Goal: Check status: Check status

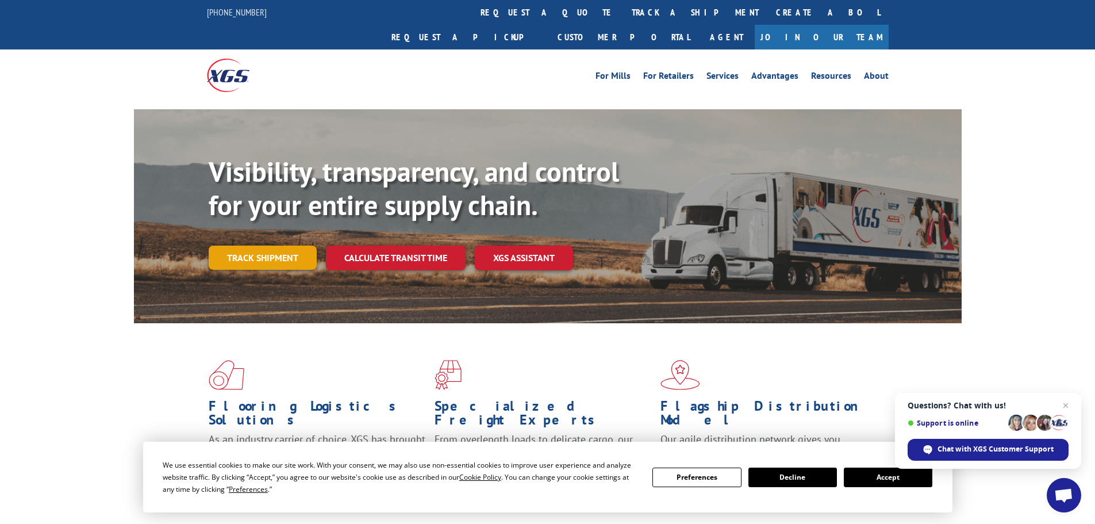
click at [285, 245] on link "Track shipment" at bounding box center [263, 257] width 108 height 24
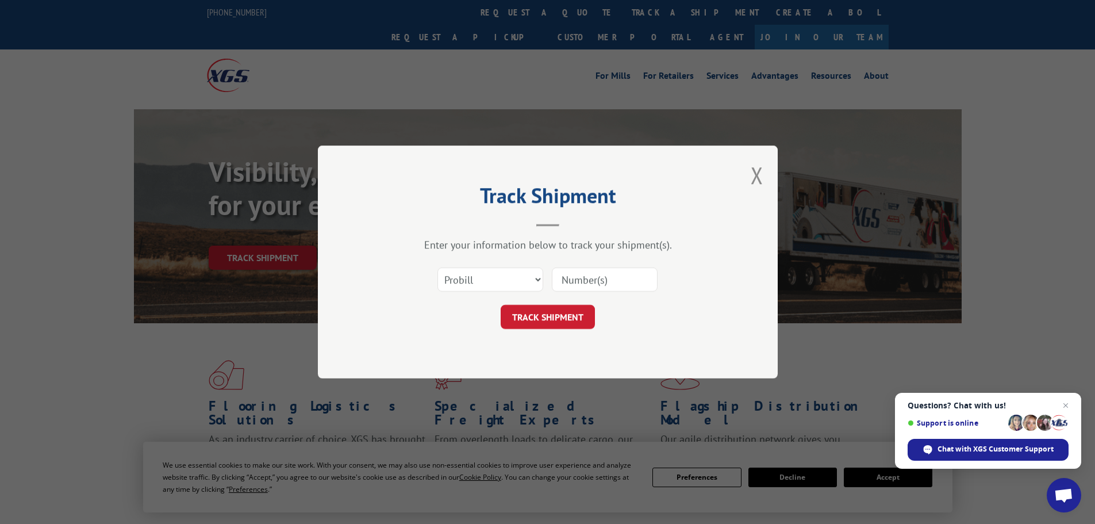
click at [479, 300] on form "Select category... Probill BOL PO TRACK SHIPMENT" at bounding box center [547, 294] width 345 height 68
click at [488, 278] on select "Select category... Probill BOL PO" at bounding box center [490, 279] width 106 height 24
select select "bol"
click at [437, 267] on select "Select category... Probill BOL PO" at bounding box center [490, 279] width 106 height 24
click at [582, 275] on input at bounding box center [605, 279] width 106 height 24
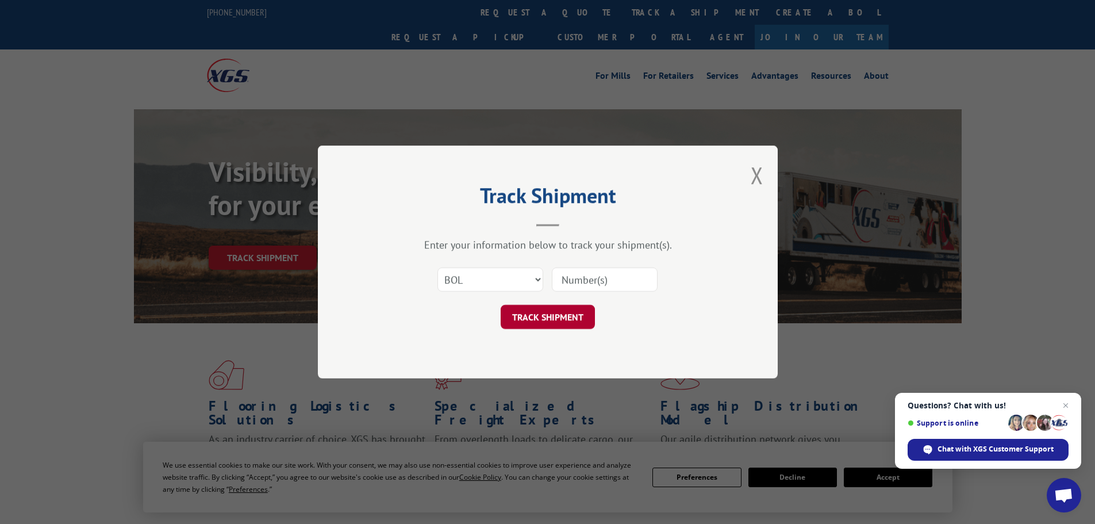
paste input "10536925"
type input "10536925"
click at [553, 320] on button "TRACK SHIPMENT" at bounding box center [548, 317] width 94 height 24
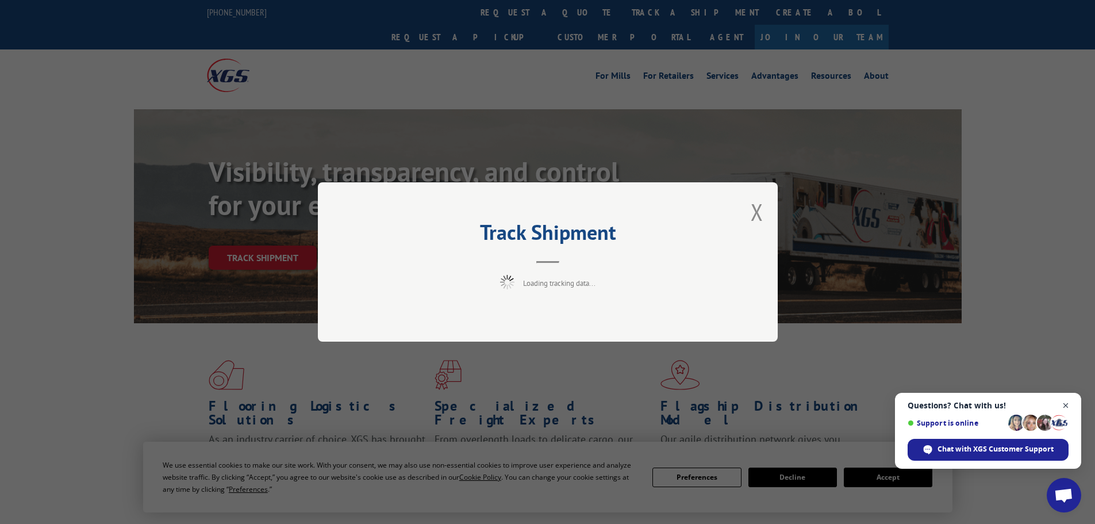
click at [1069, 407] on span "Close chat" at bounding box center [1066, 405] width 14 height 14
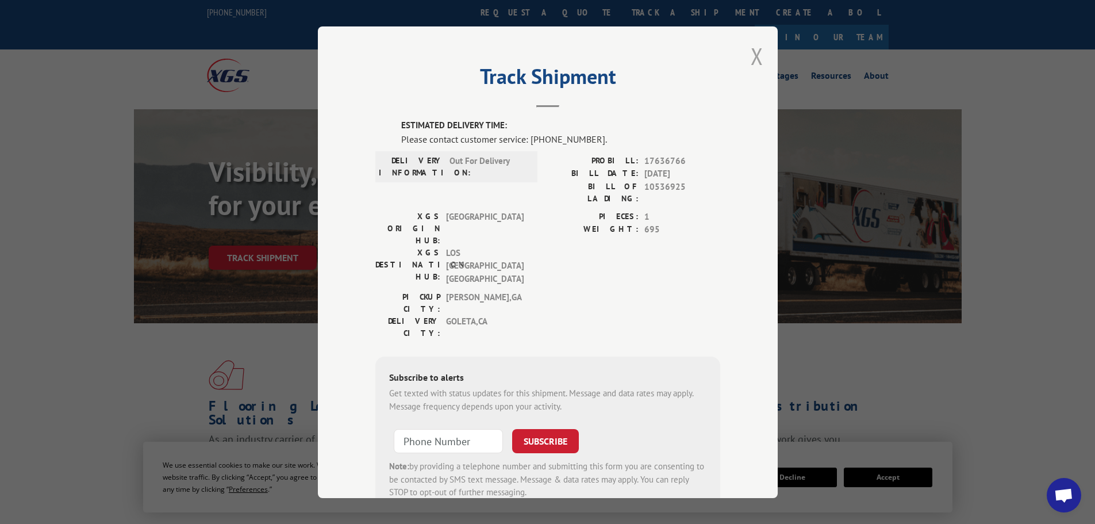
click at [754, 53] on button "Close modal" at bounding box center [757, 56] width 13 height 30
